Goal: Information Seeking & Learning: Find specific fact

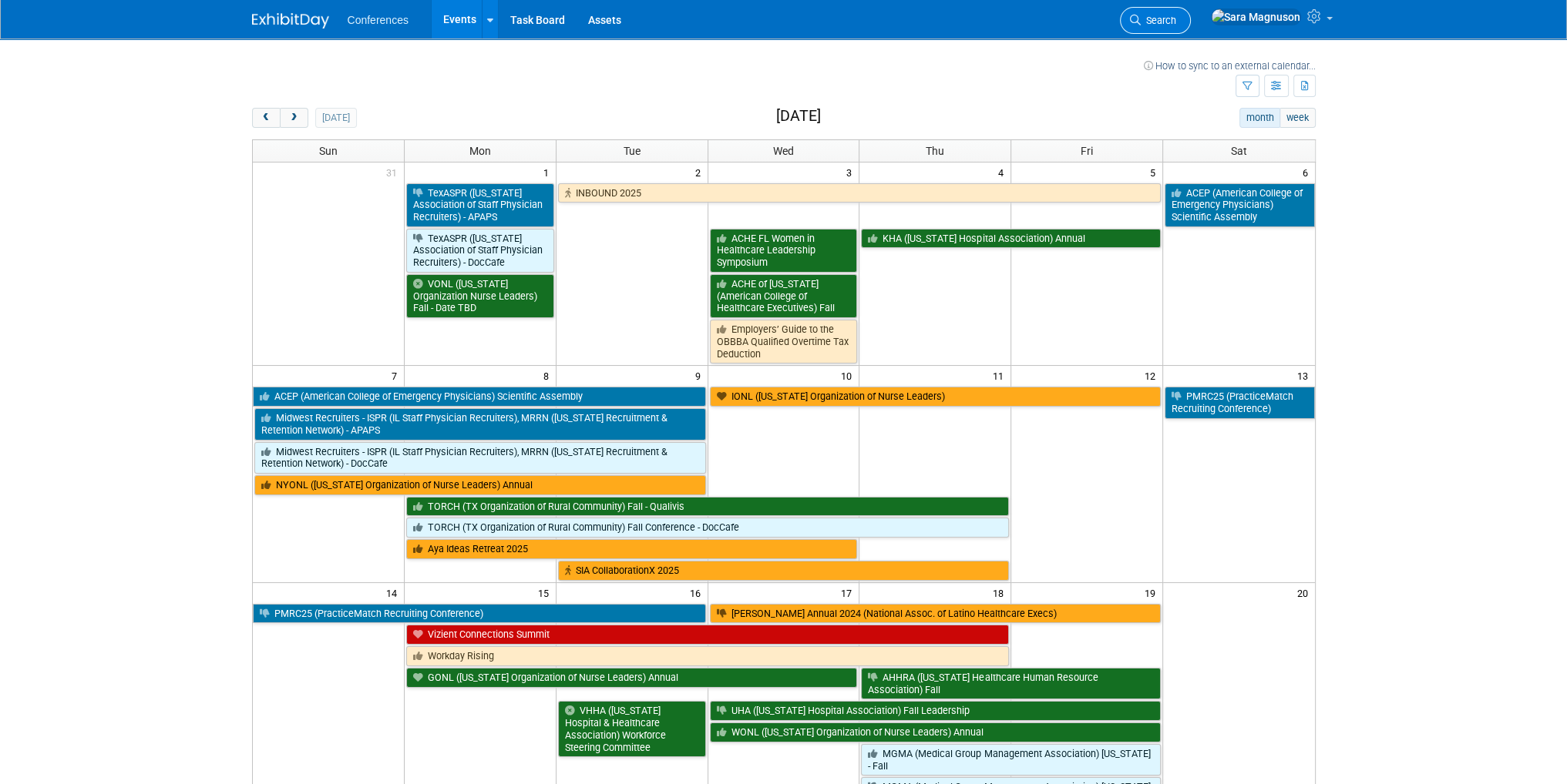
click at [1176, 18] on span "Search" at bounding box center [1158, 20] width 35 height 11
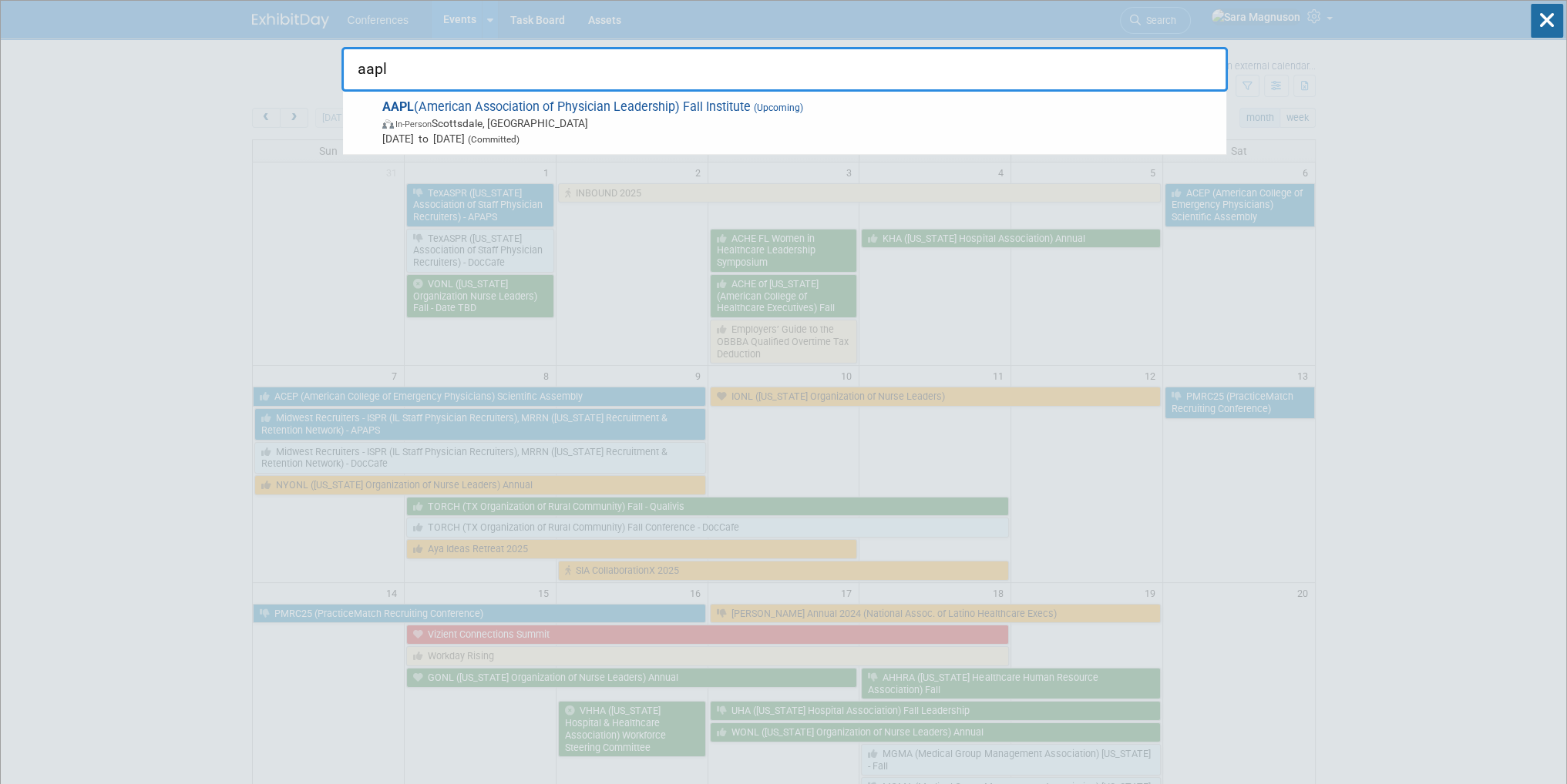
type input "aapl"
click at [440, 111] on span "AAPL (American Association of Physician Leadership) Fall Institute (Upcoming) I…" at bounding box center [798, 123] width 841 height 47
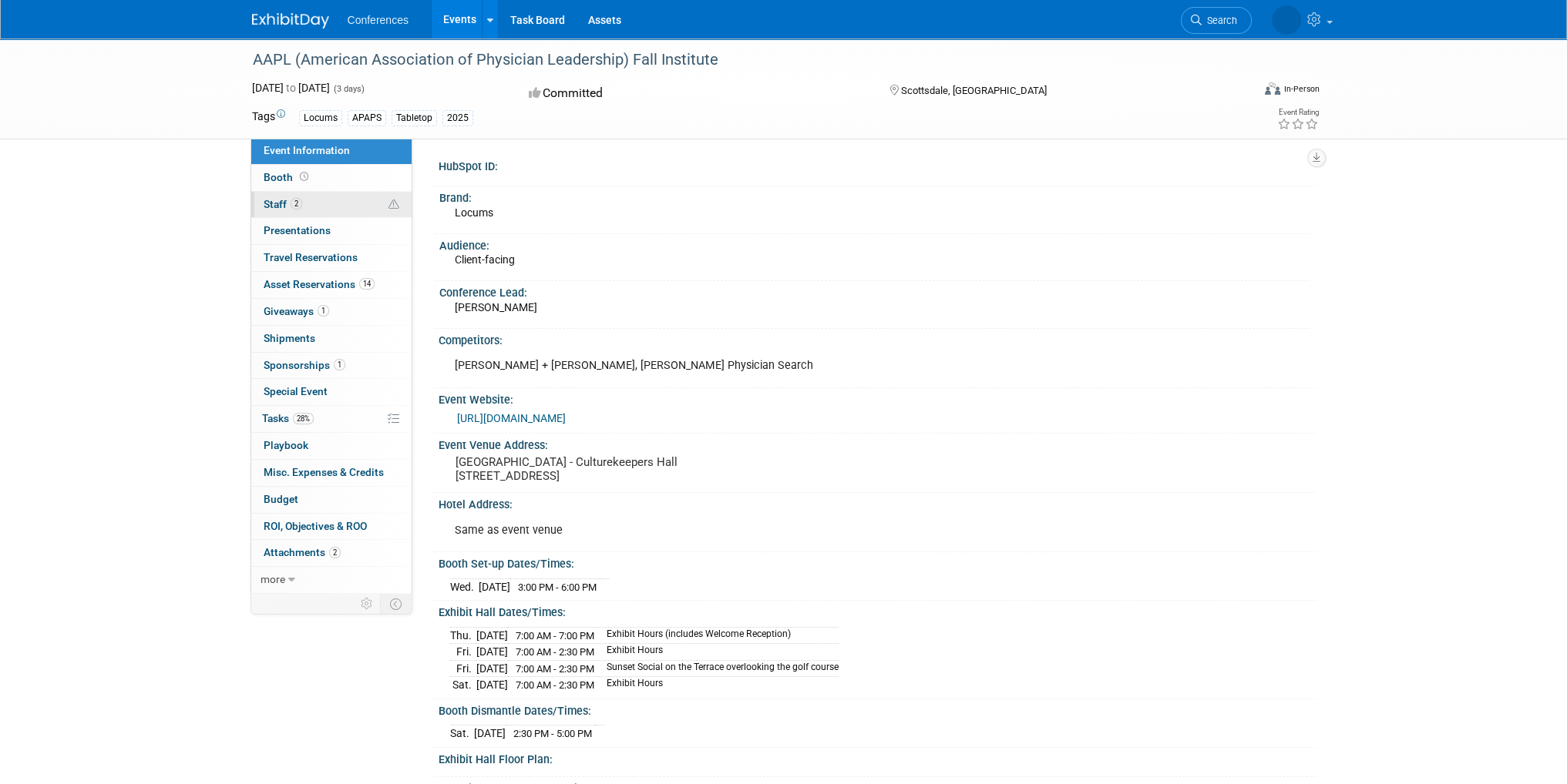
click at [321, 203] on link "2 Staff 2" at bounding box center [331, 205] width 160 height 26
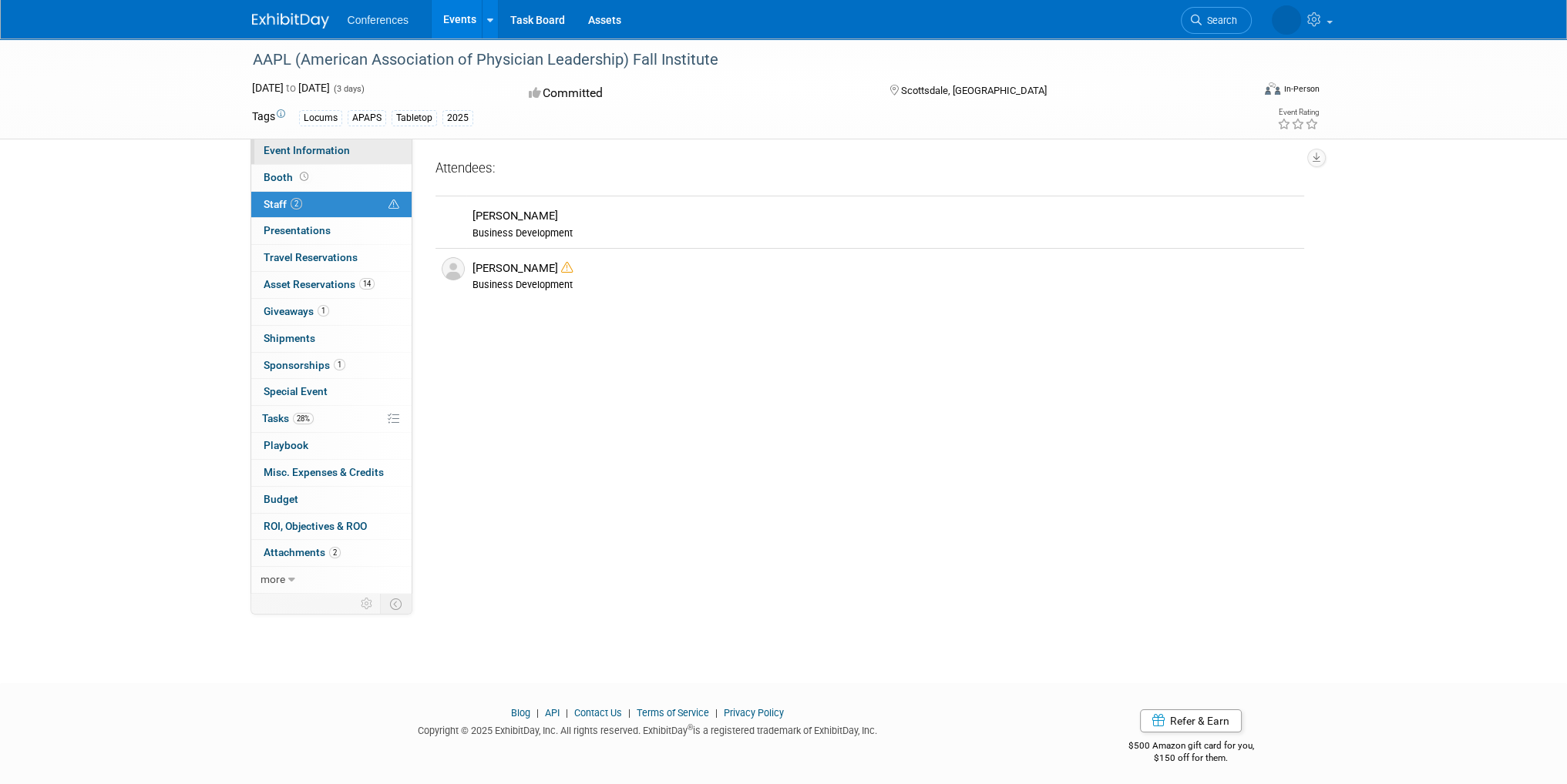
click at [318, 144] on span "Event Information" at bounding box center [306, 150] width 86 height 12
